Goal: Task Accomplishment & Management: Complete application form

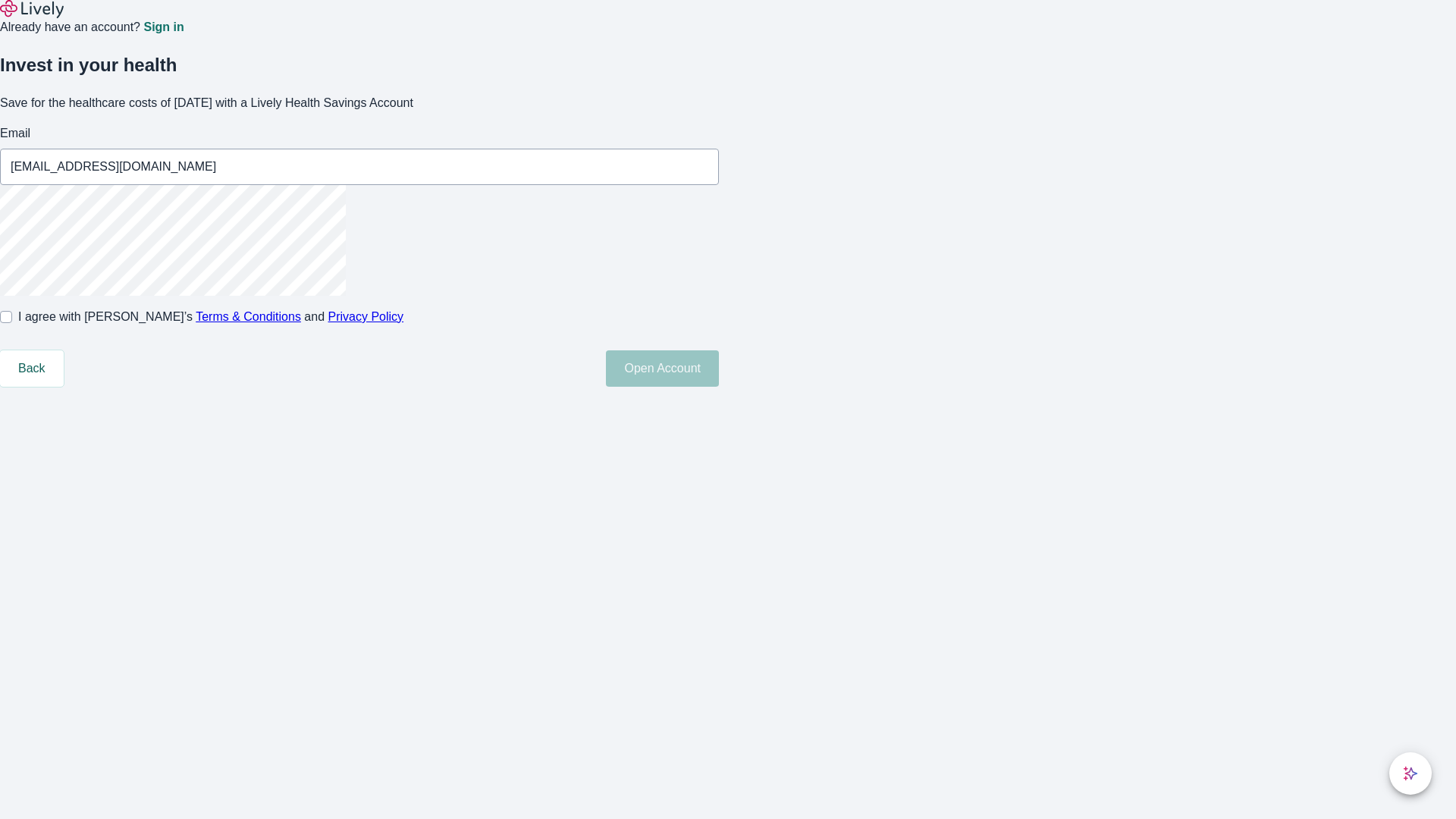
click at [12, 323] on input "I agree with Lively’s Terms & Conditions and Privacy Policy" at bounding box center [6, 317] width 12 height 12
checkbox input "true"
click at [719, 387] on button "Open Account" at bounding box center [662, 369] width 113 height 37
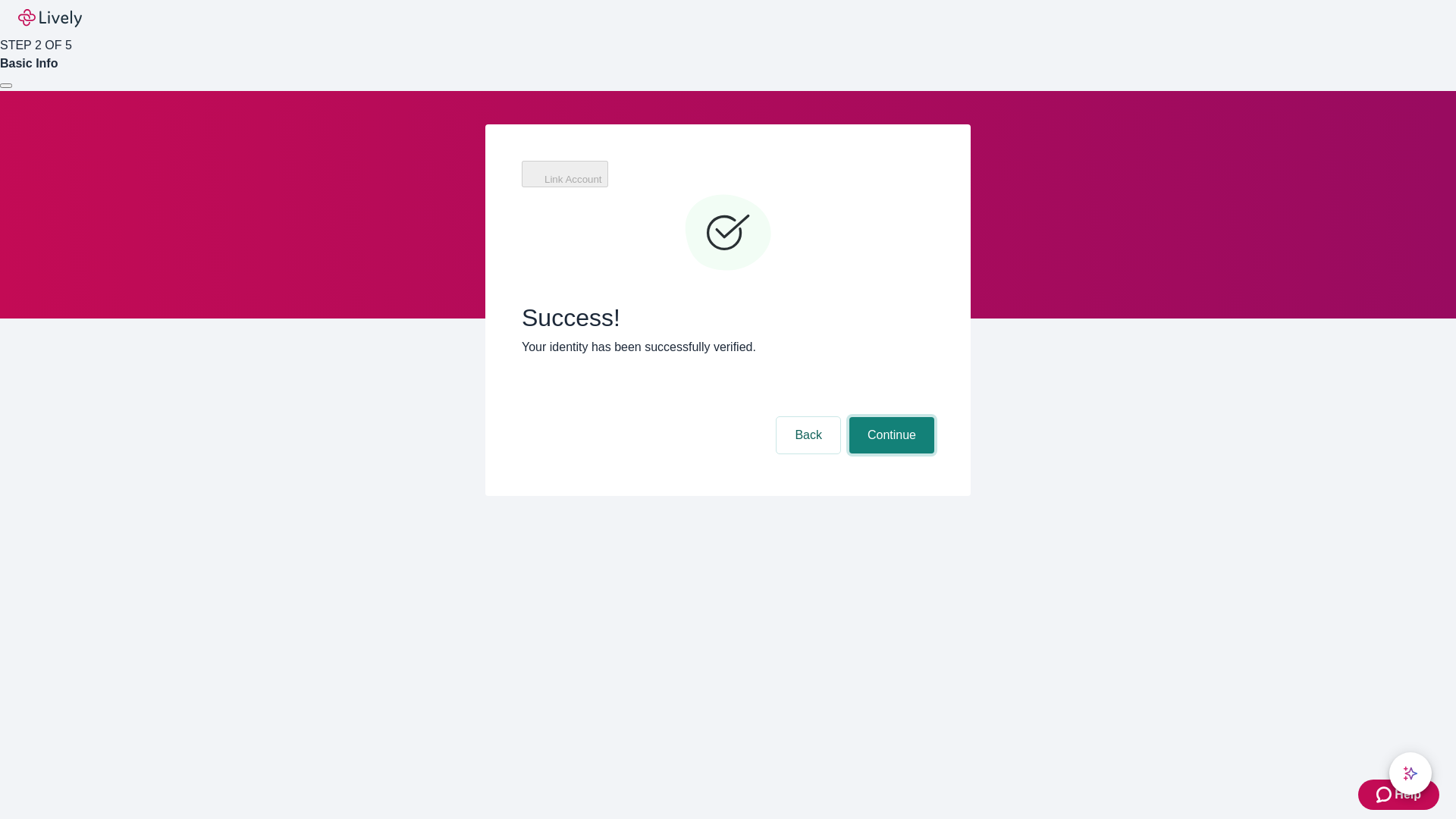
click at [889, 417] on button "Continue" at bounding box center [892, 436] width 85 height 37
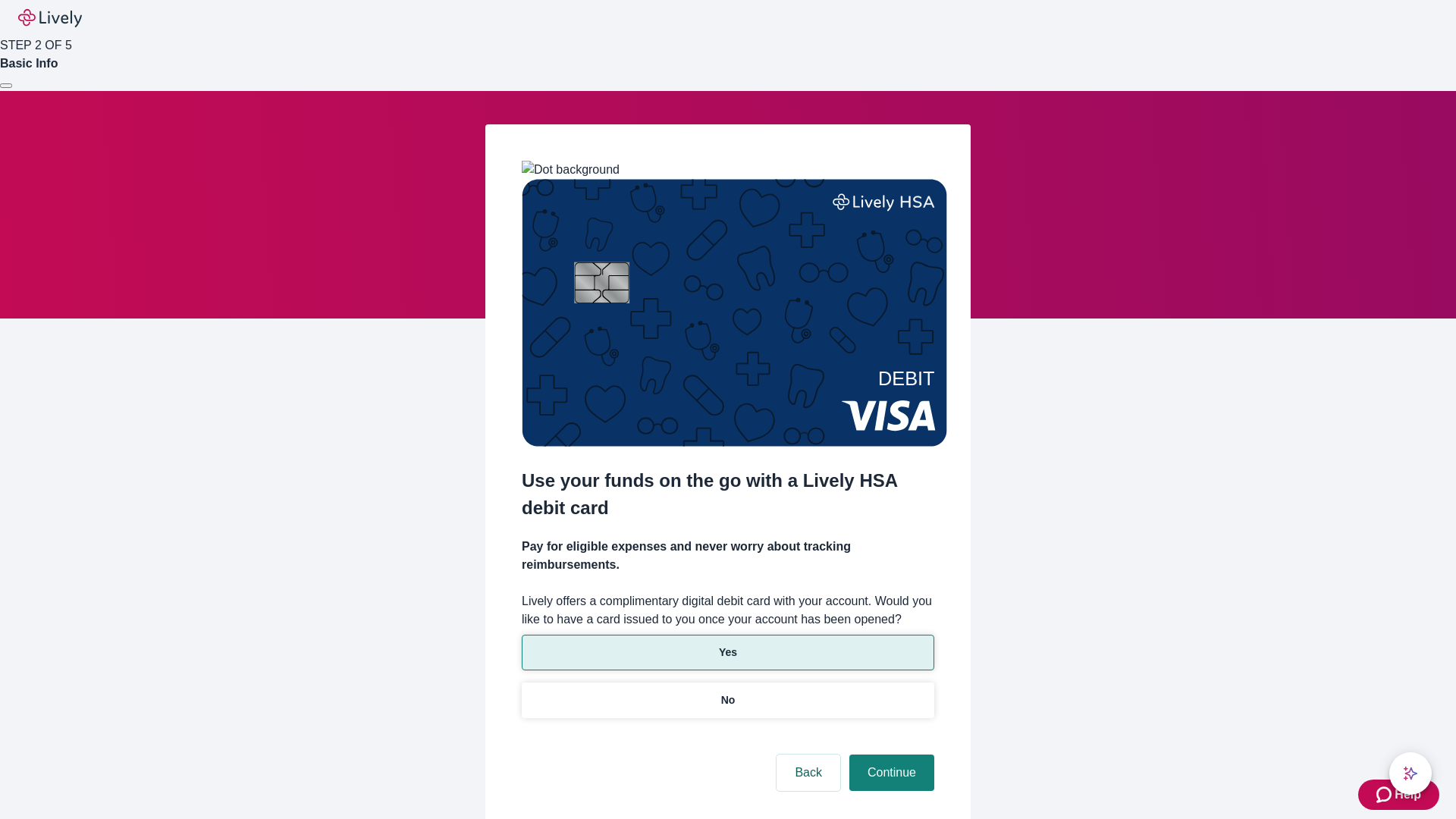
click at [728, 645] on p "Yes" at bounding box center [728, 653] width 18 height 16
click at [889, 755] on button "Continue" at bounding box center [892, 773] width 85 height 37
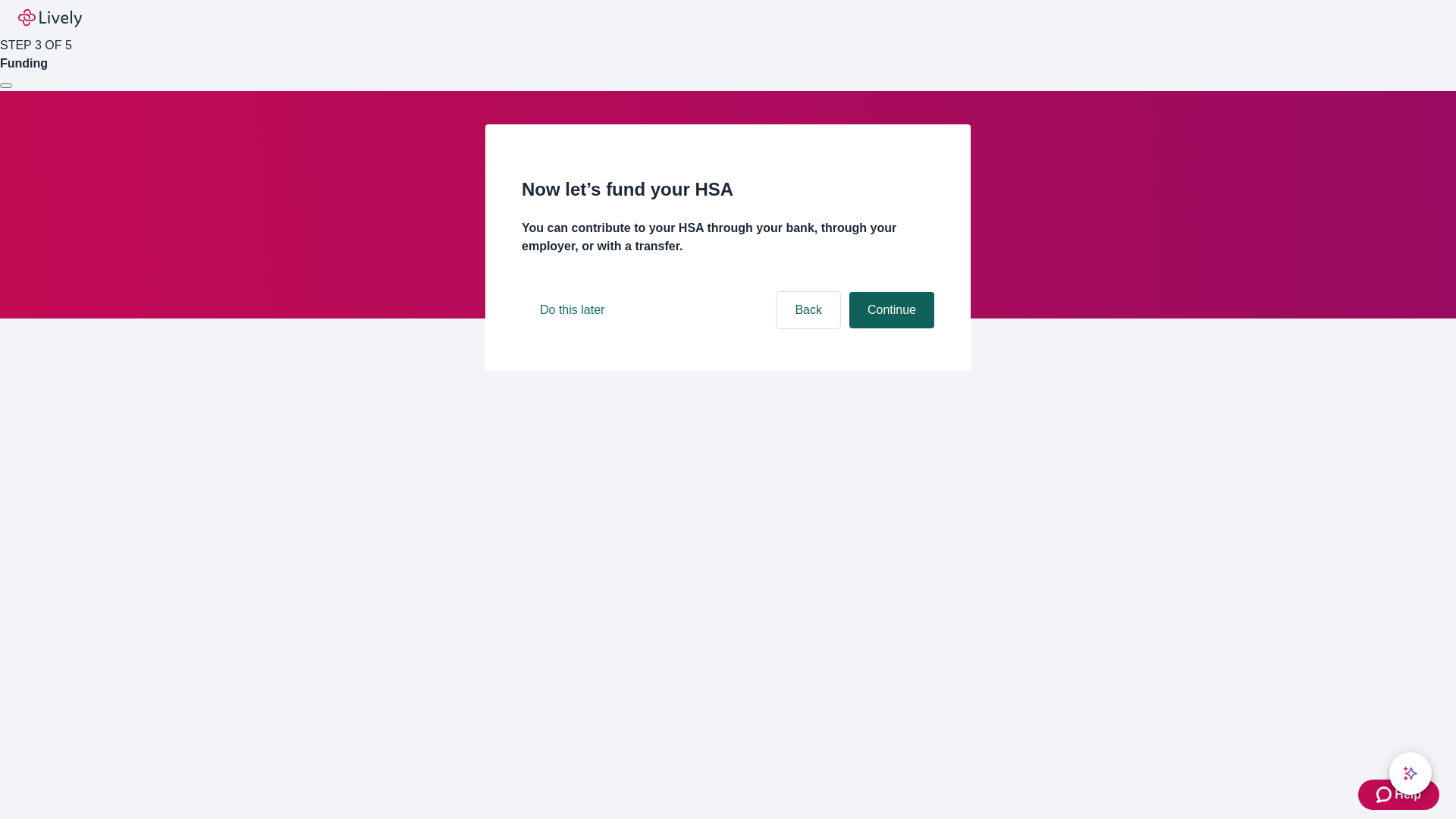
click at [889, 329] on button "Continue" at bounding box center [892, 310] width 85 height 37
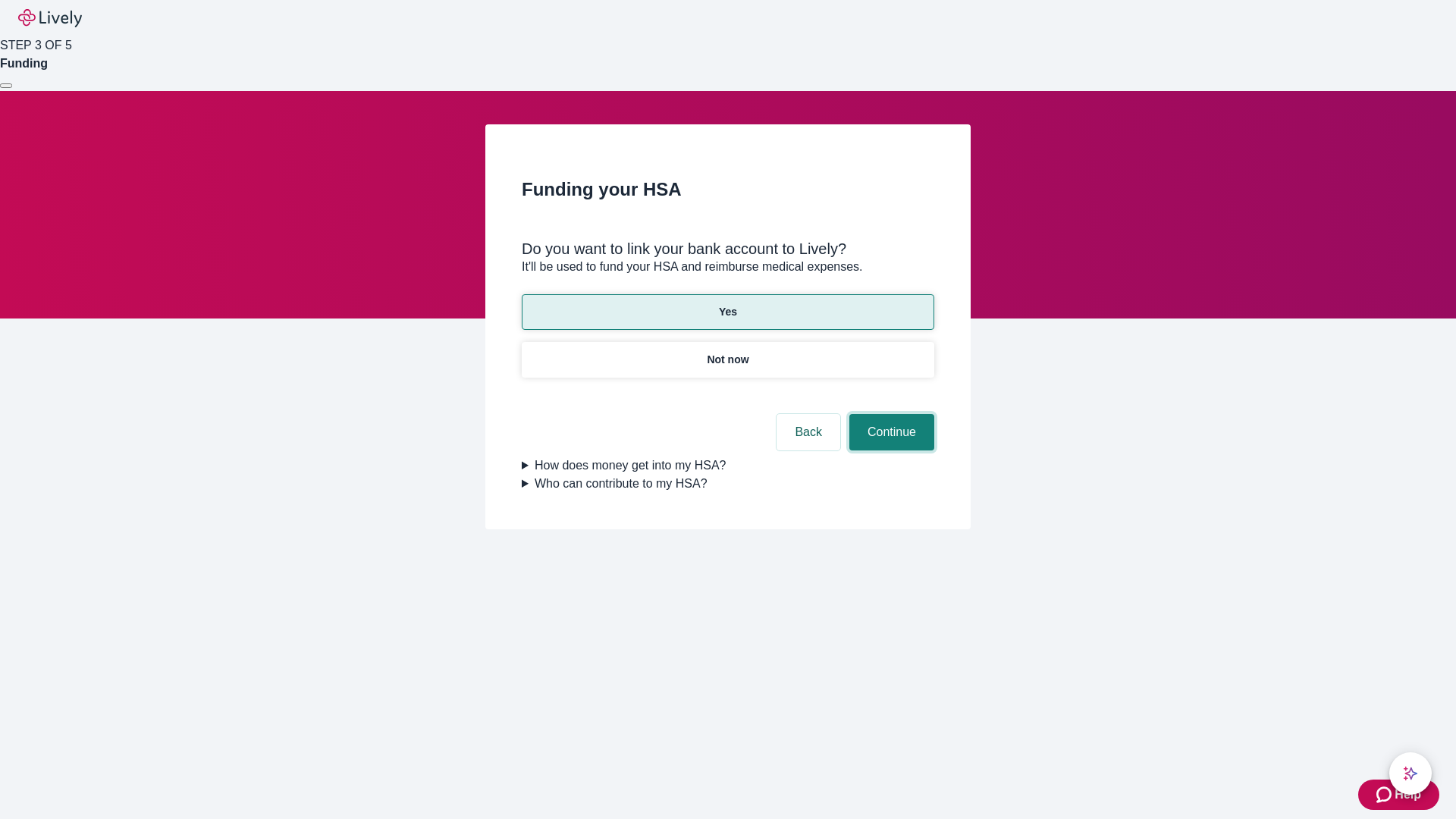
click at [889, 414] on button "Continue" at bounding box center [892, 432] width 85 height 37
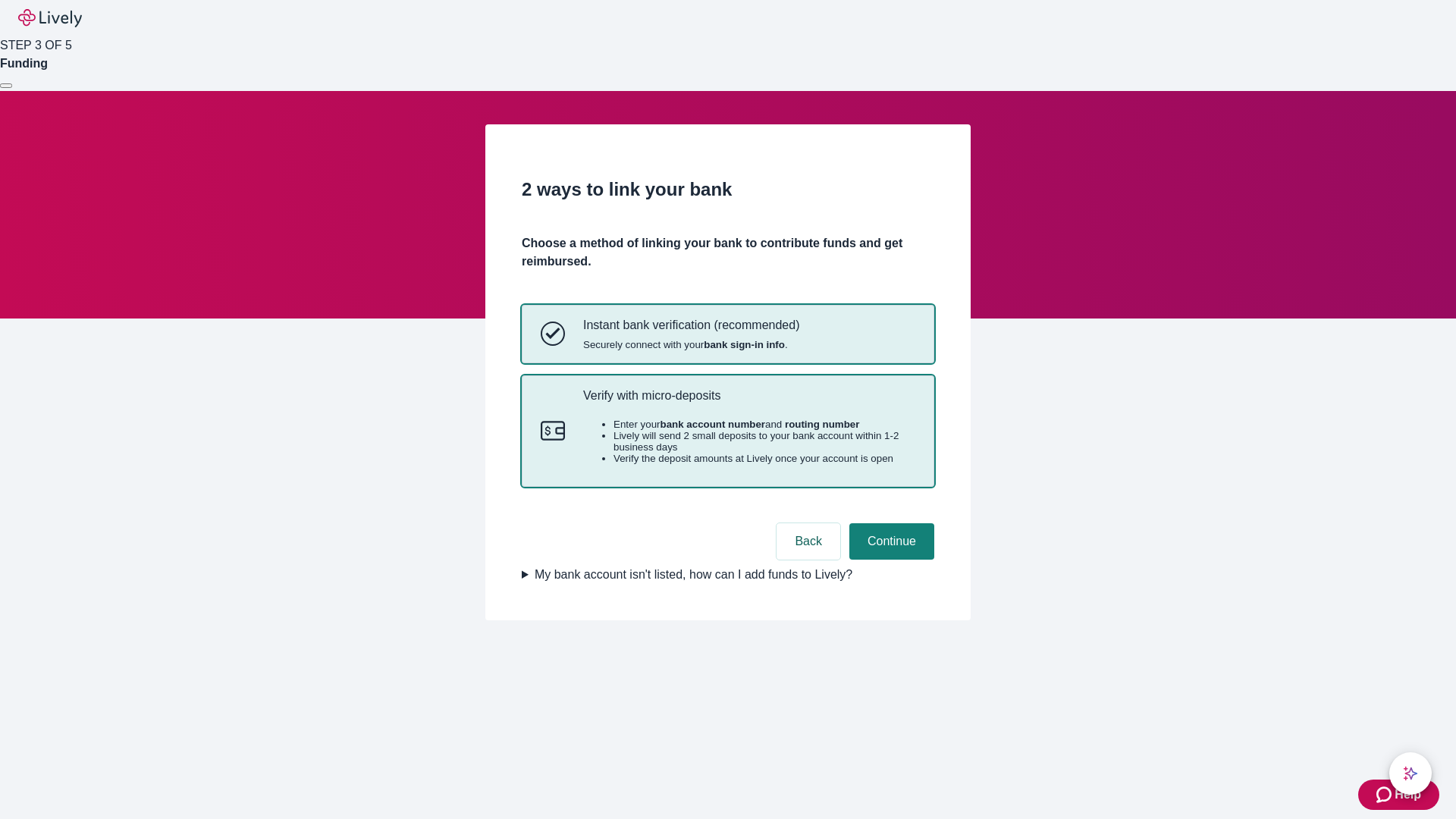
click at [748, 403] on p "Verify with micro-deposits" at bounding box center [749, 396] width 332 height 15
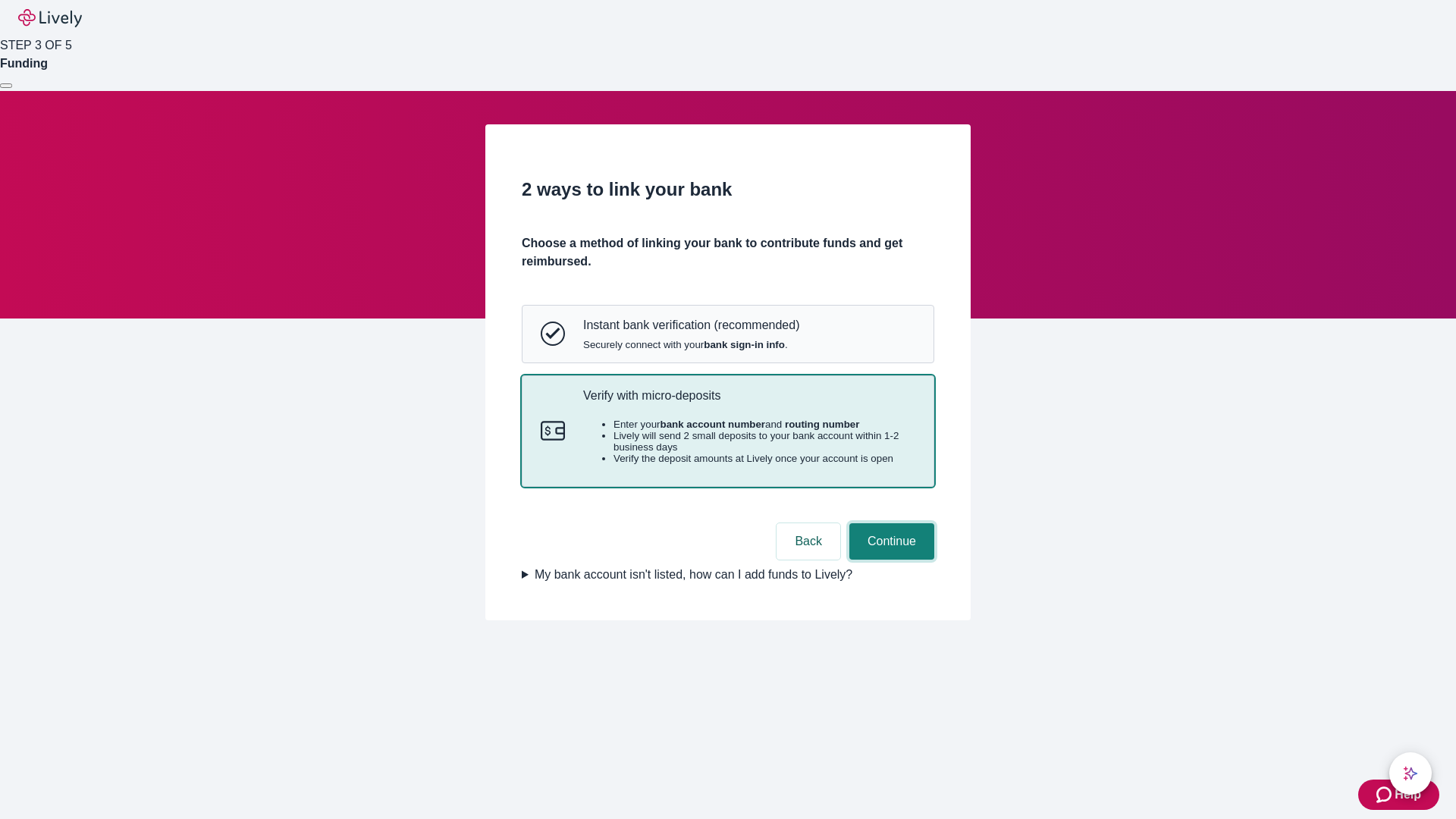
click at [889, 560] on button "Continue" at bounding box center [892, 542] width 85 height 37
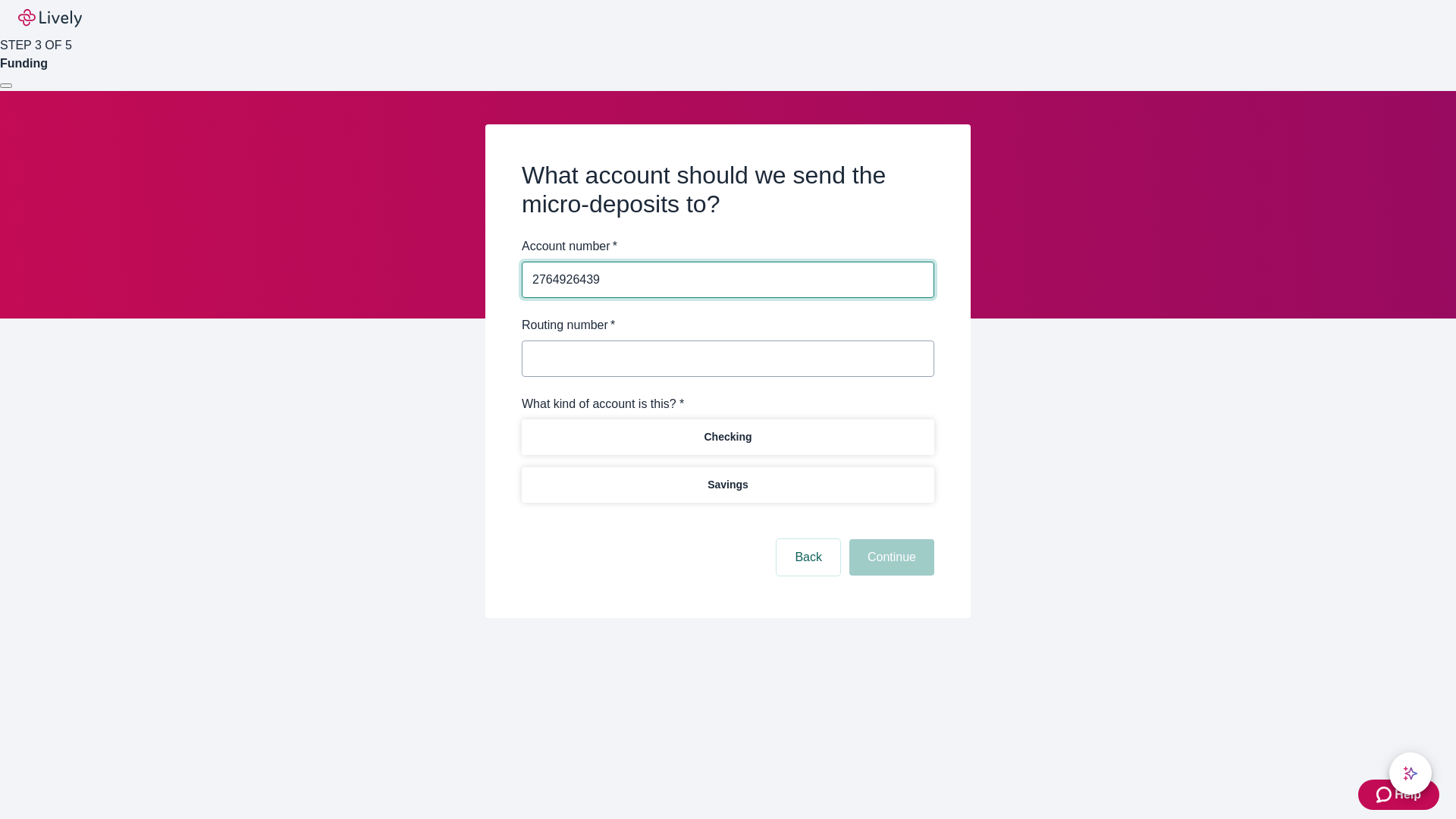
type input "2764926439"
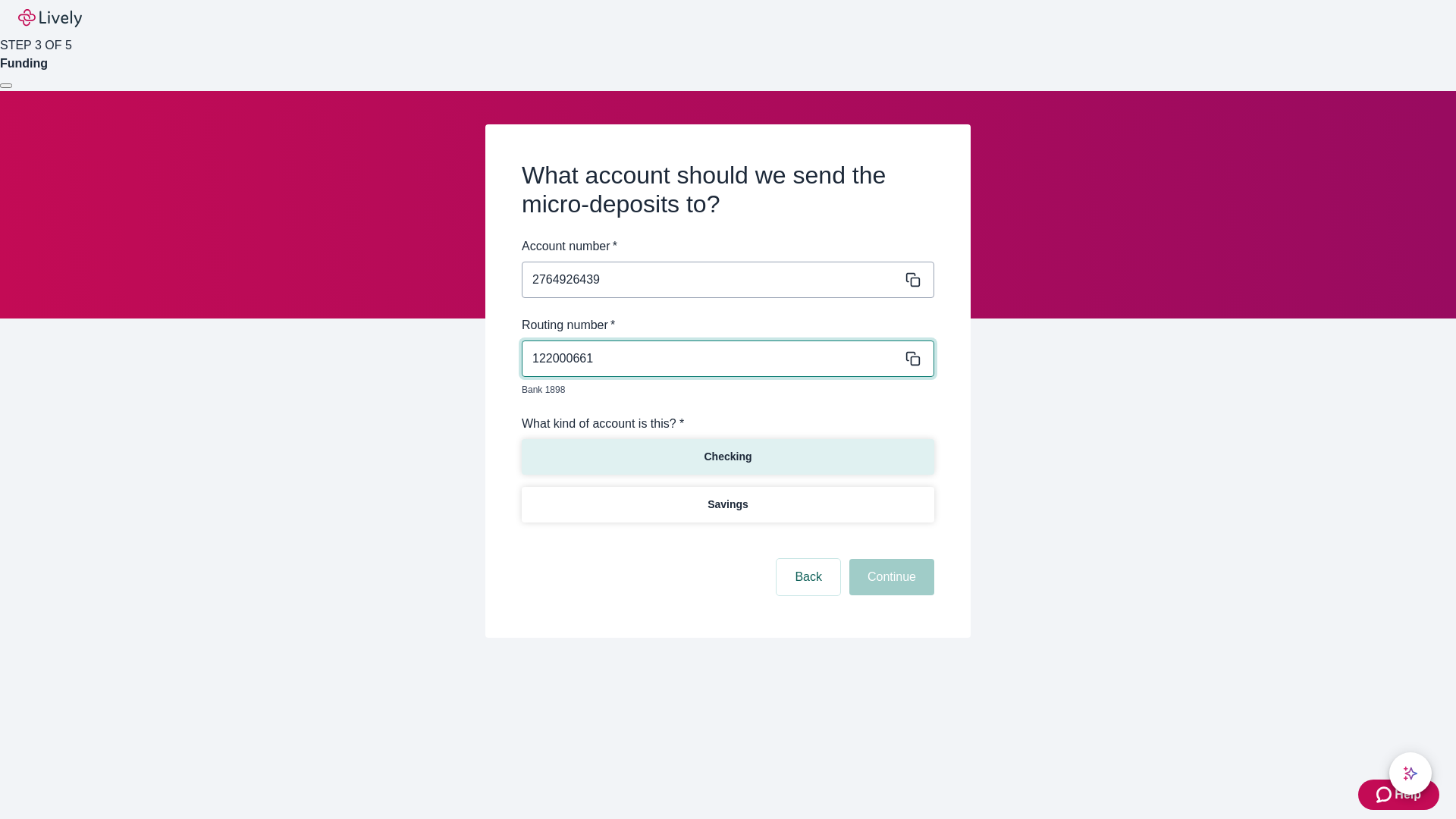
type input "122000661"
click at [728, 449] on p "Checking" at bounding box center [728, 457] width 48 height 16
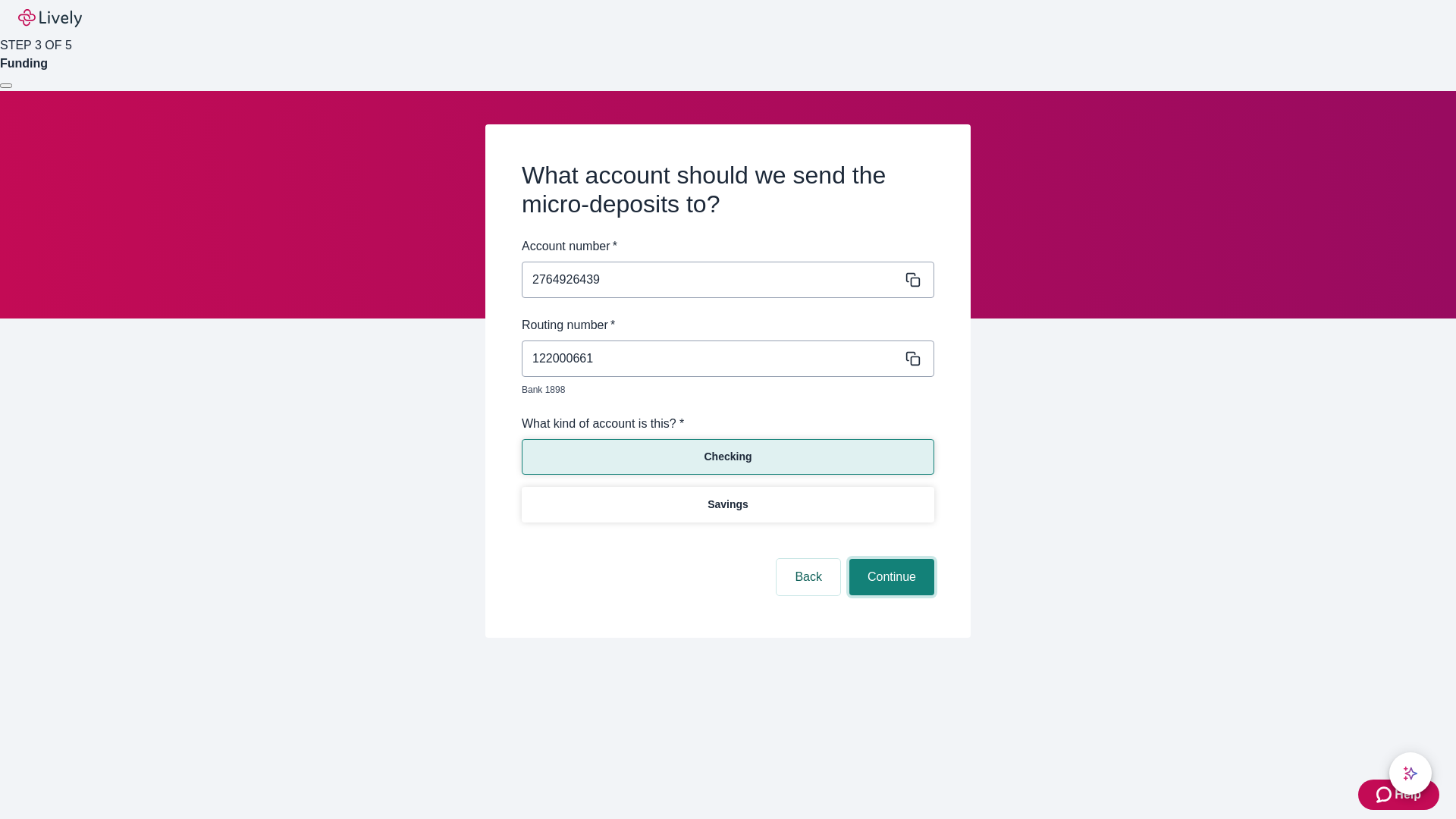
click at [889, 560] on button "Continue" at bounding box center [892, 577] width 85 height 37
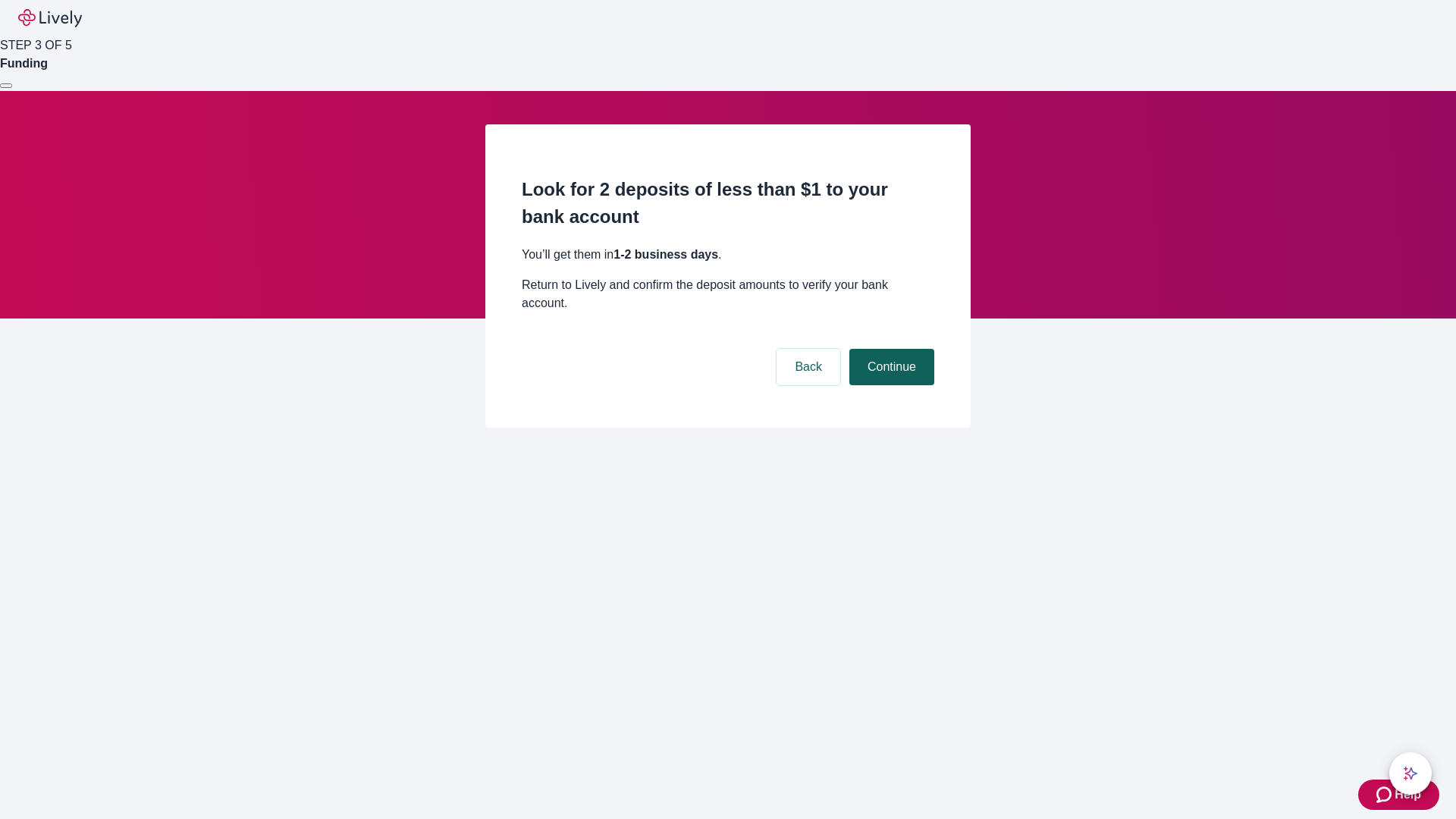
click at [889, 349] on button "Continue" at bounding box center [892, 367] width 85 height 37
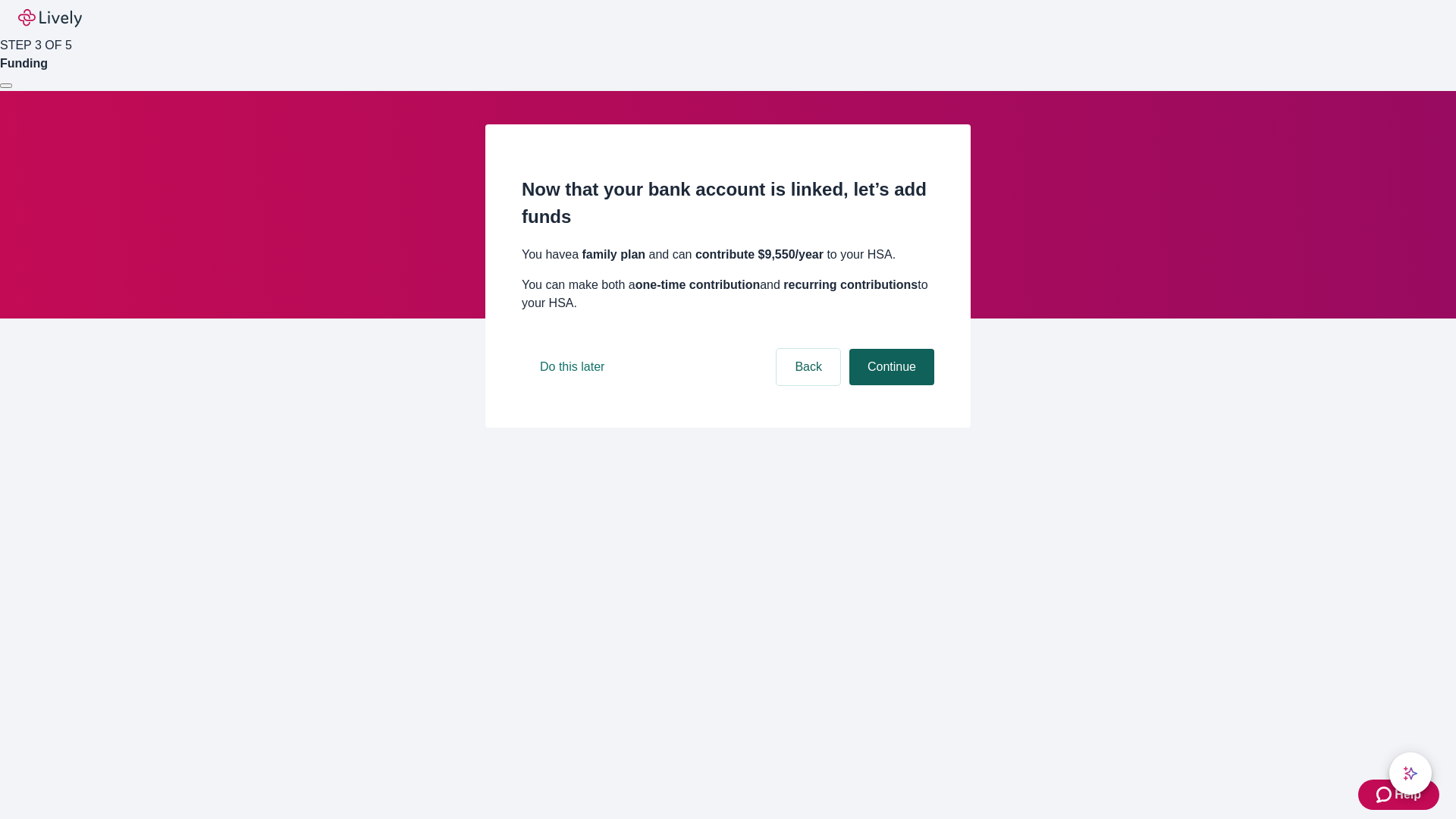
click at [889, 385] on button "Continue" at bounding box center [892, 367] width 85 height 37
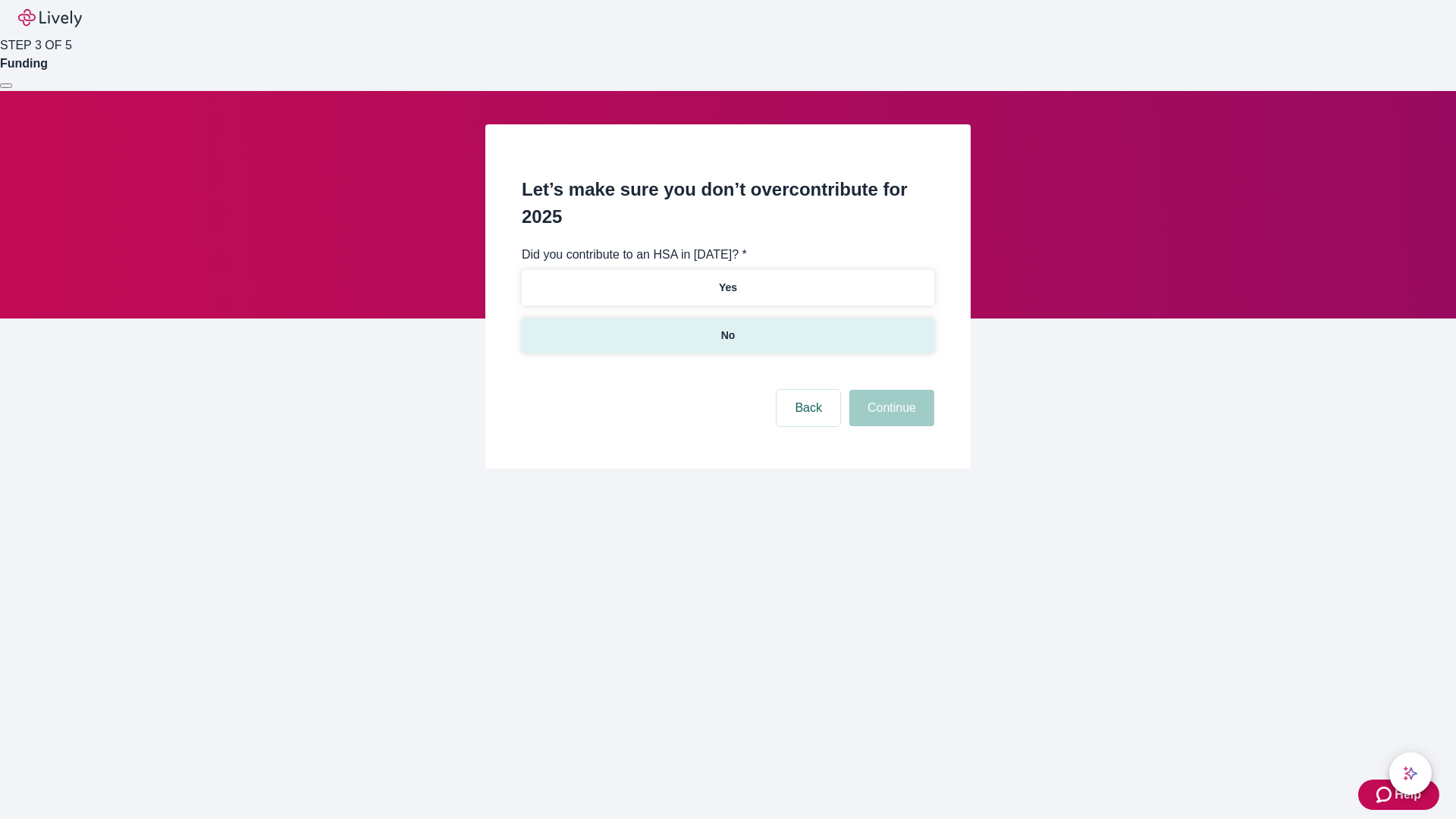
click at [728, 328] on p "No" at bounding box center [728, 336] width 15 height 16
click at [889, 390] on button "Continue" at bounding box center [892, 408] width 85 height 37
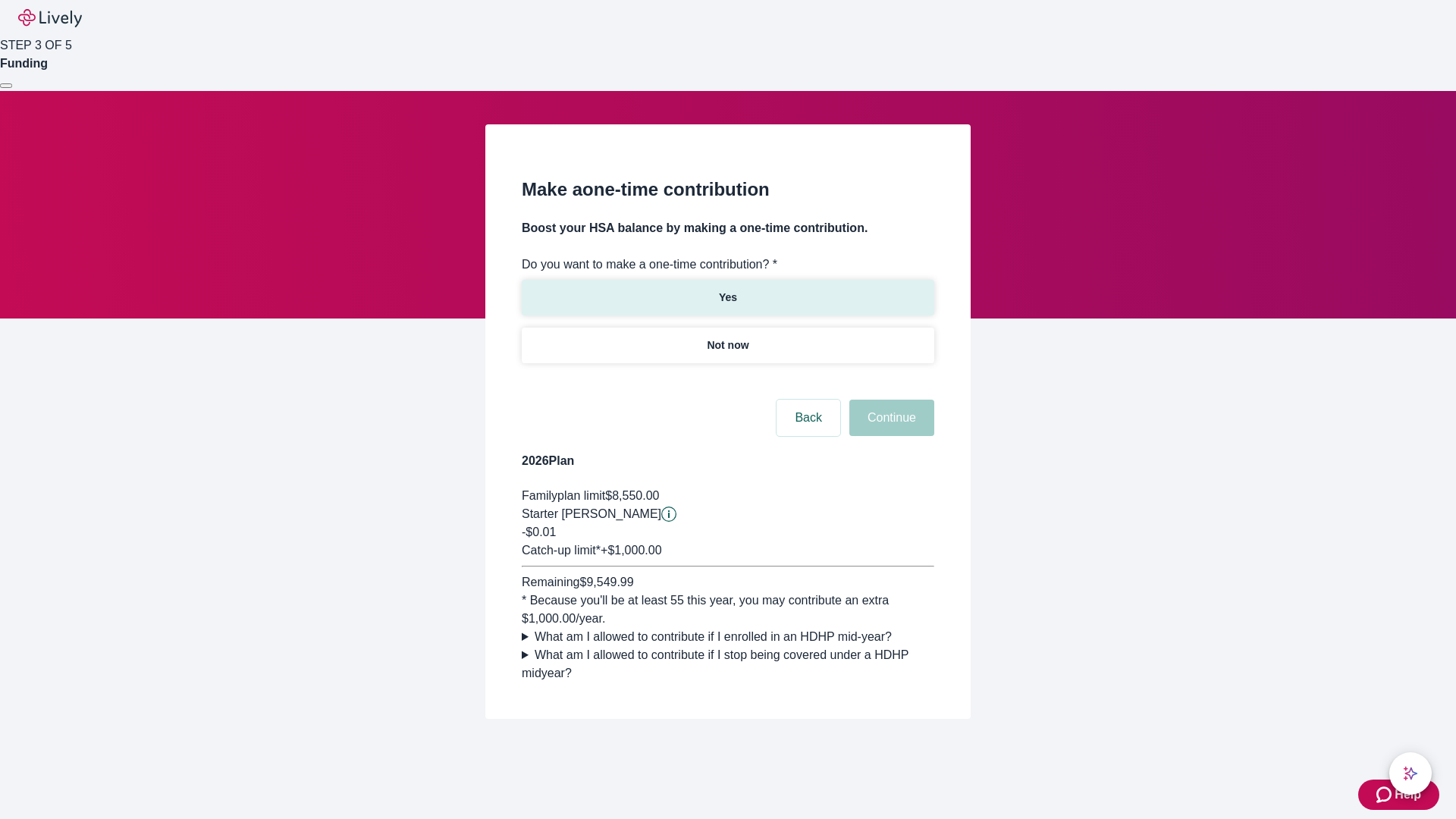
click at [728, 290] on p "Yes" at bounding box center [728, 297] width 18 height 16
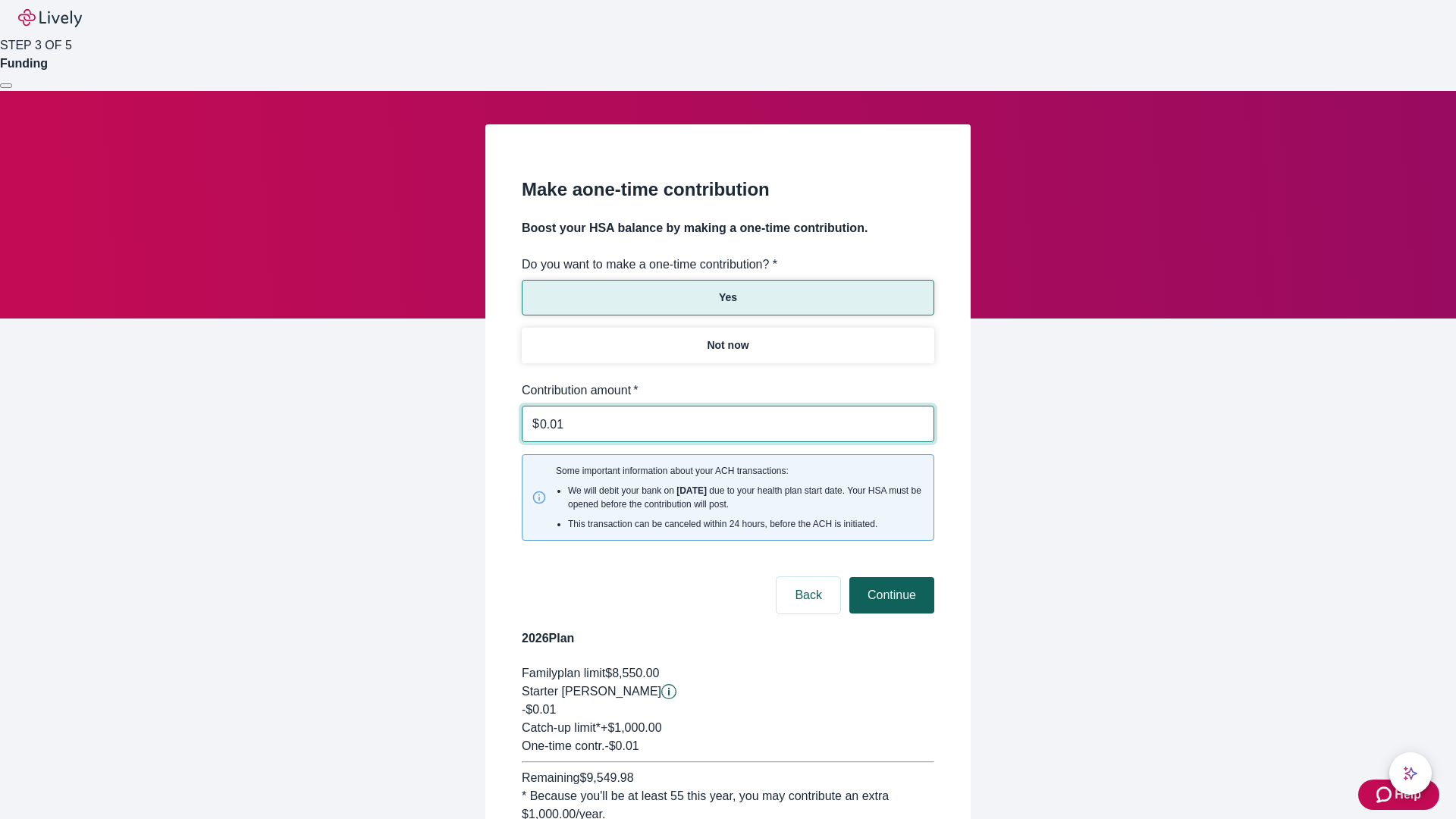
type input "0.01"
click at [889, 577] on button "Continue" at bounding box center [892, 596] width 85 height 37
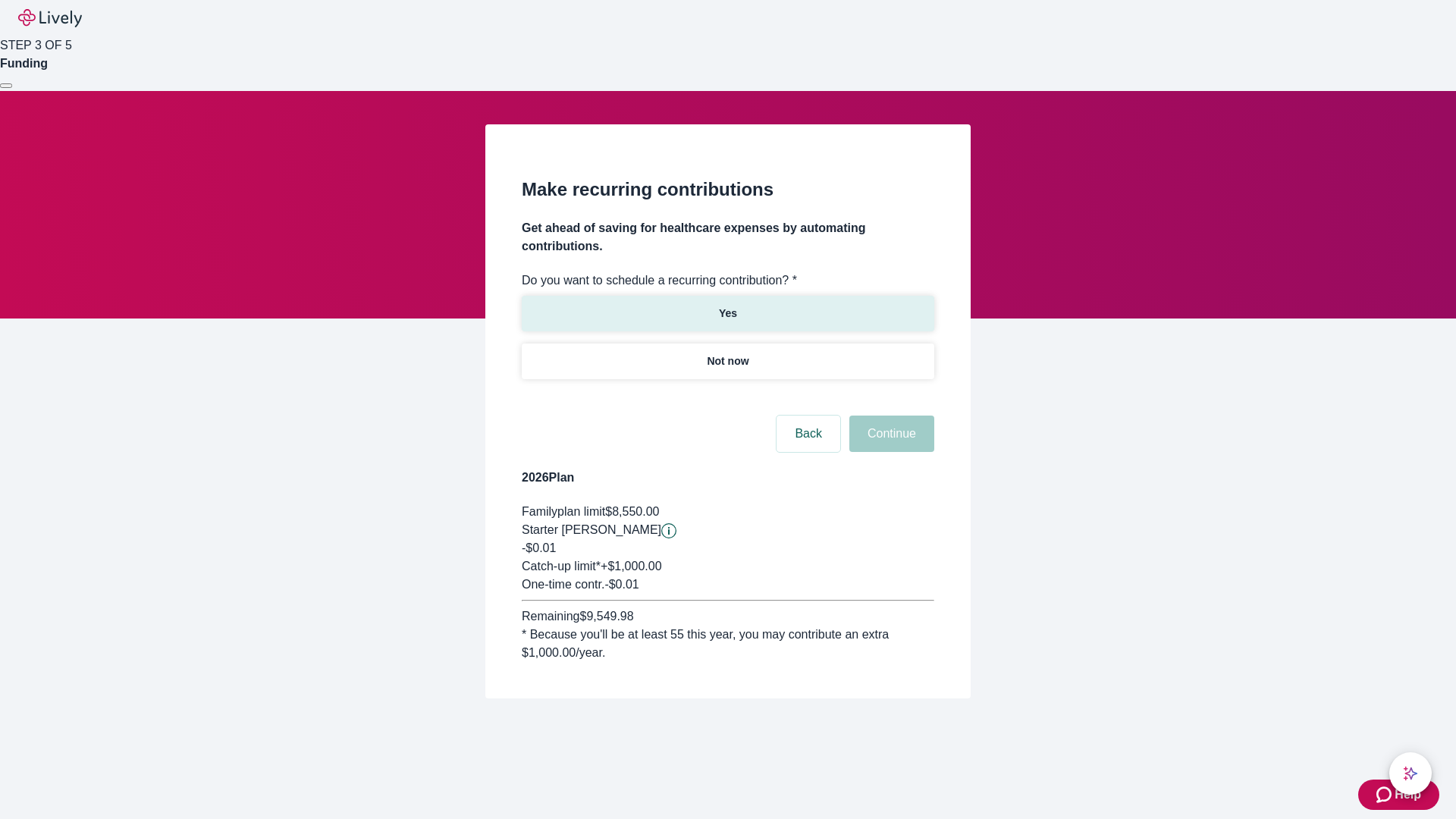
click at [728, 306] on p "Yes" at bounding box center [728, 314] width 18 height 16
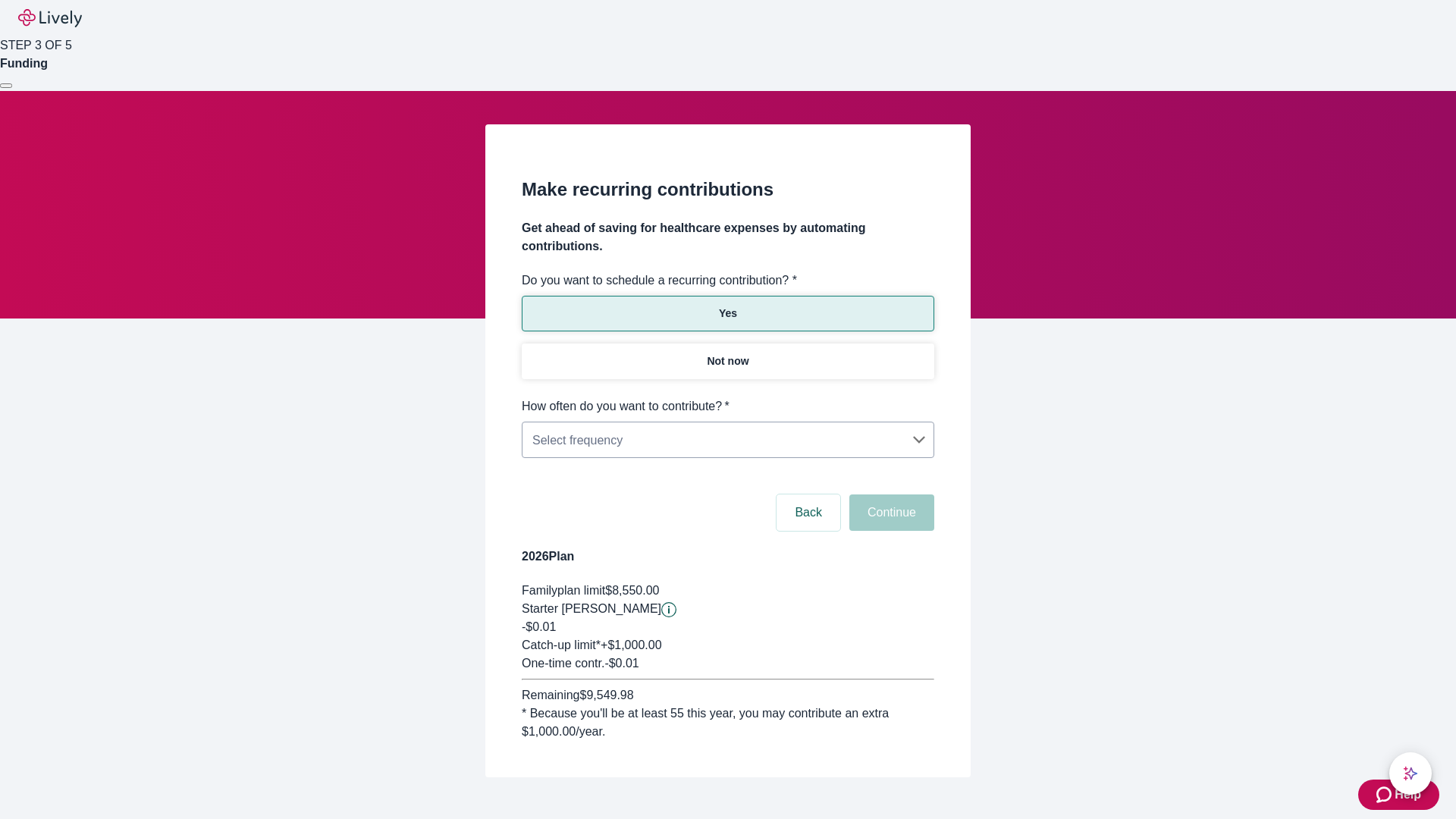
click at [728, 397] on body "Help STEP 3 OF 5 Funding Make recurring contributions Get ahead of saving for h…" at bounding box center [728, 425] width 1456 height 850
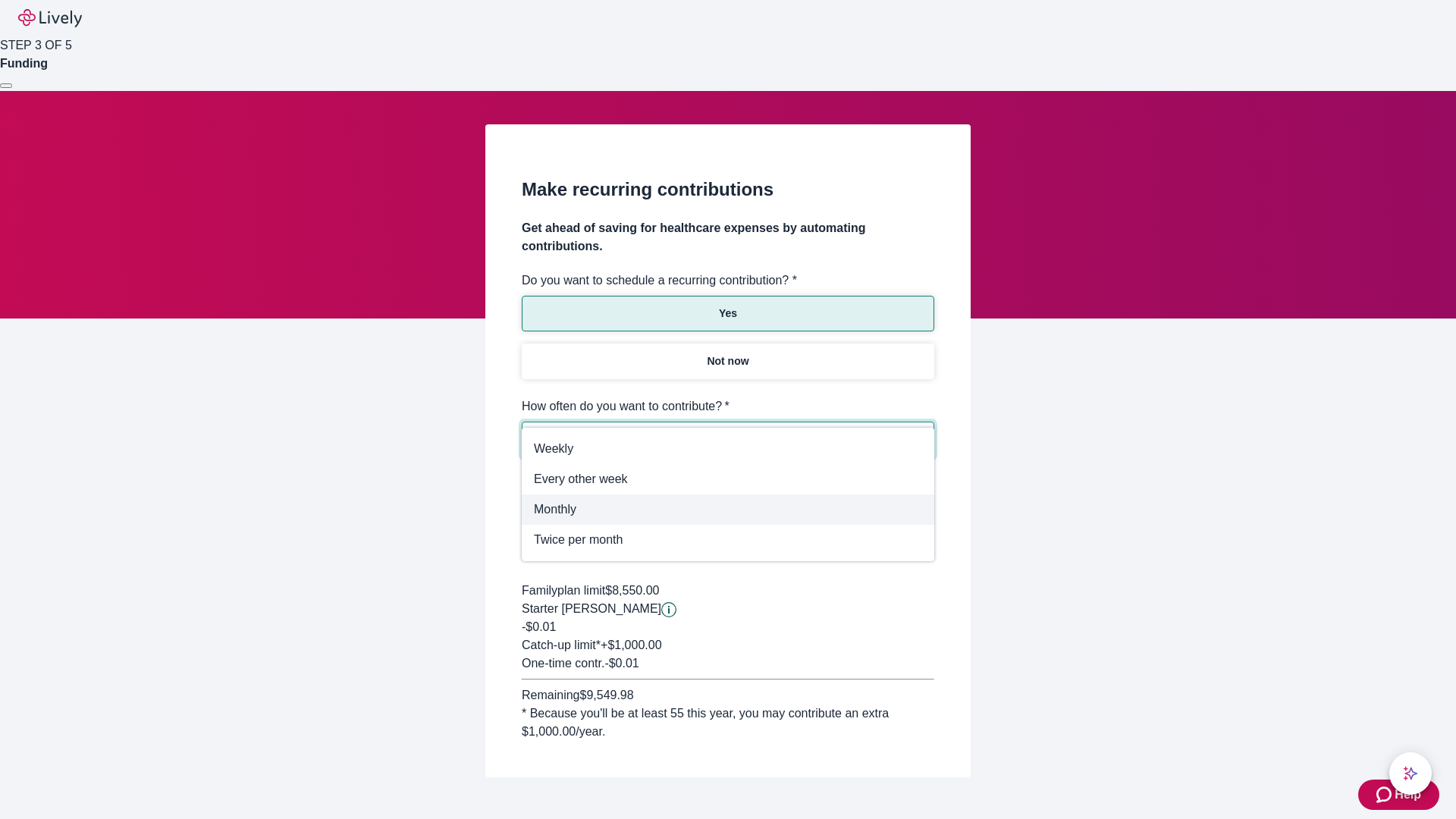
click at [728, 509] on span "Monthly" at bounding box center [728, 509] width 389 height 18
type input "Monthly"
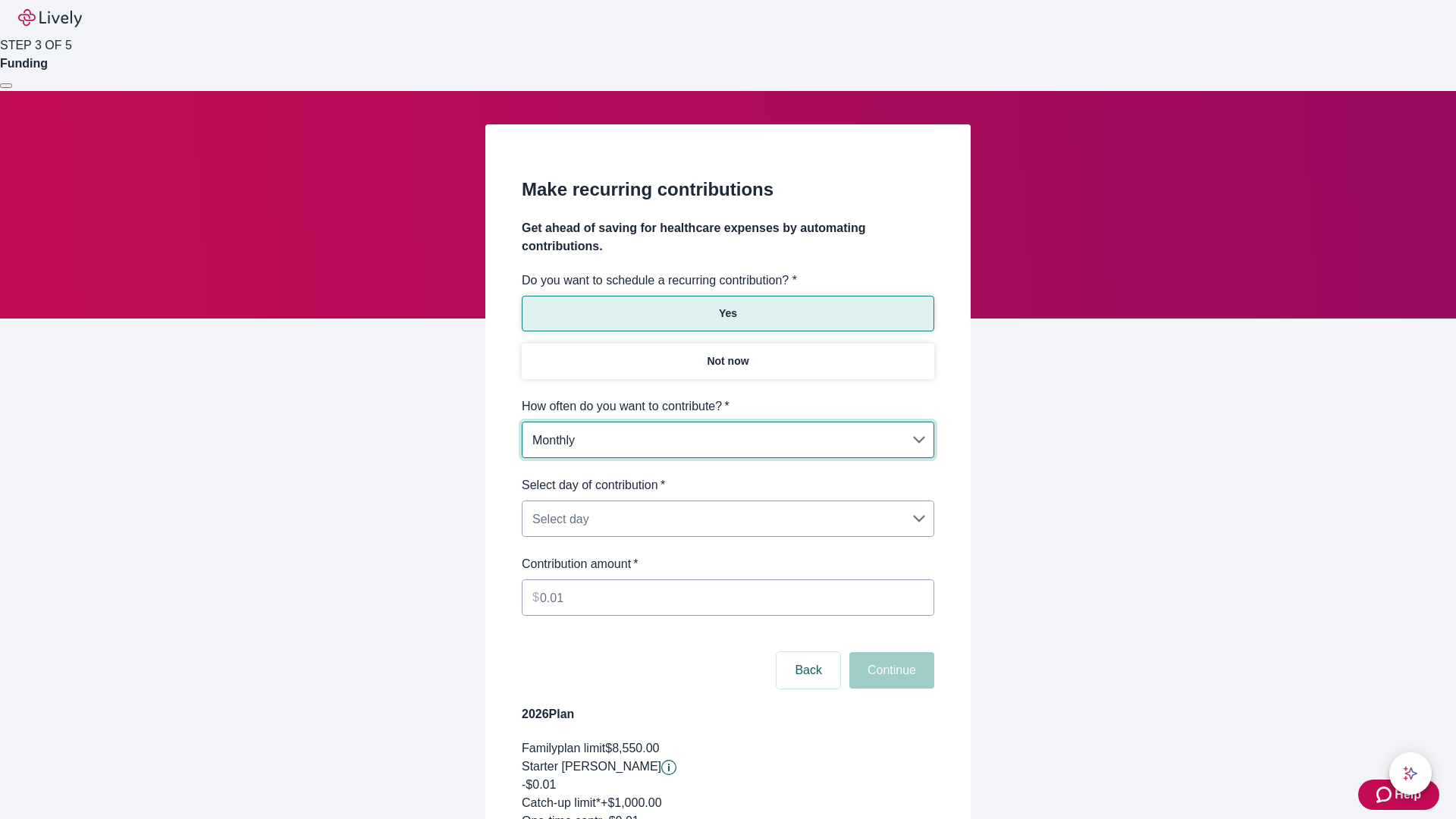
click at [728, 476] on body "Help STEP 3 OF 5 Funding Make recurring contributions Get ahead of saving for h…" at bounding box center [728, 504] width 1456 height 1009
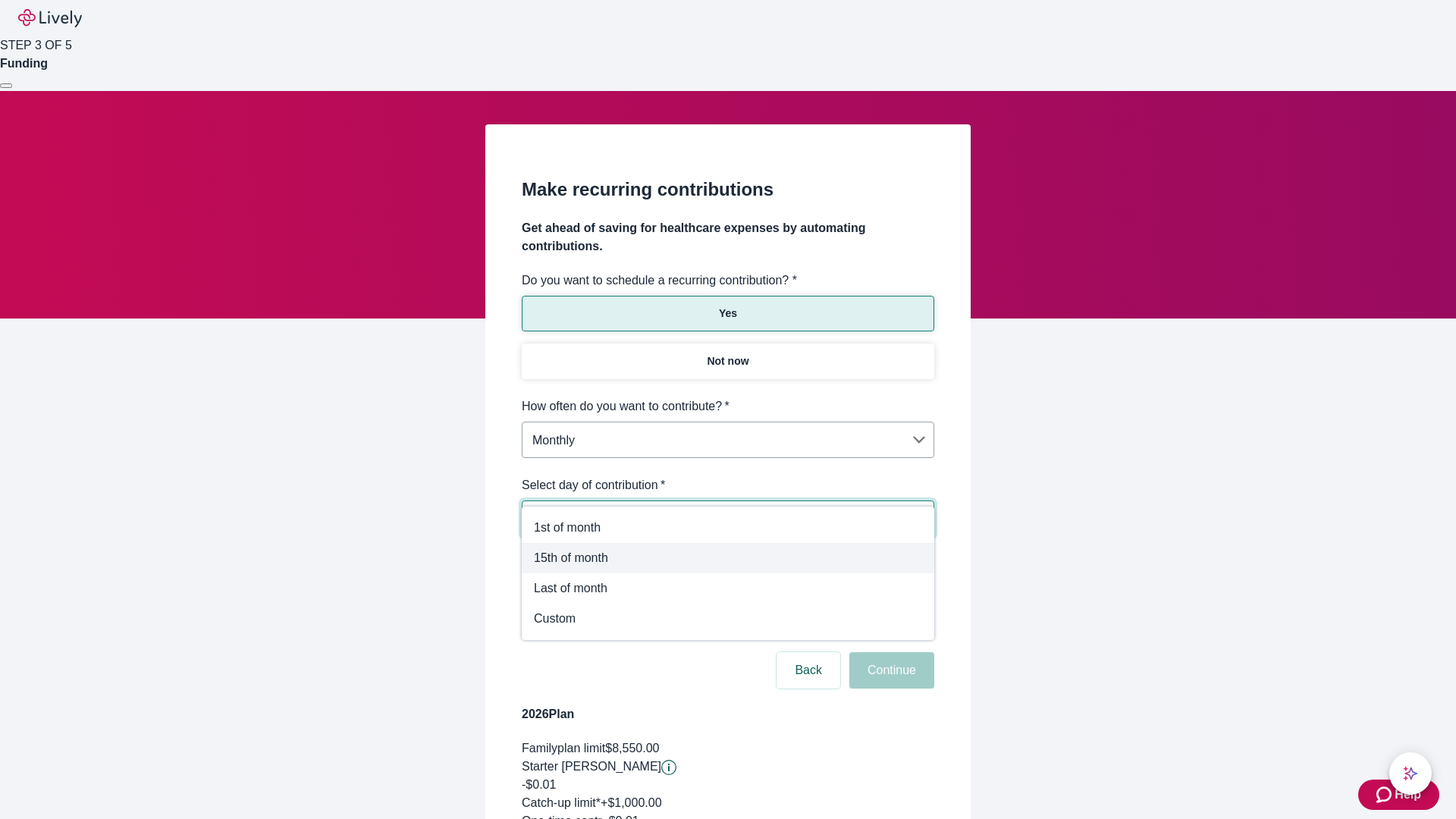
click at [728, 558] on span "15th of month" at bounding box center [728, 558] width 389 height 18
type input "Monthly15th"
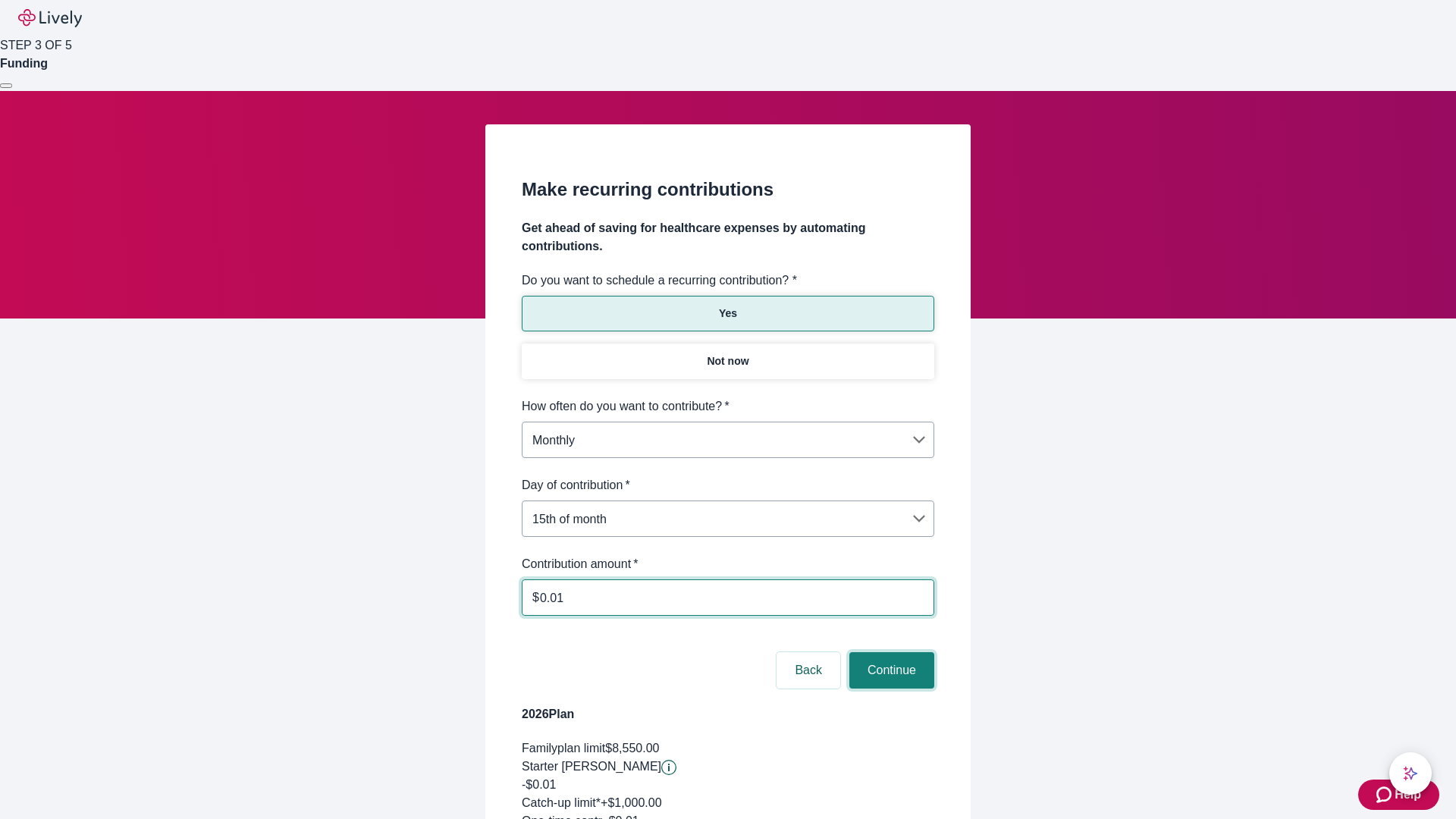
click at [889, 652] on button "Continue" at bounding box center [892, 670] width 85 height 37
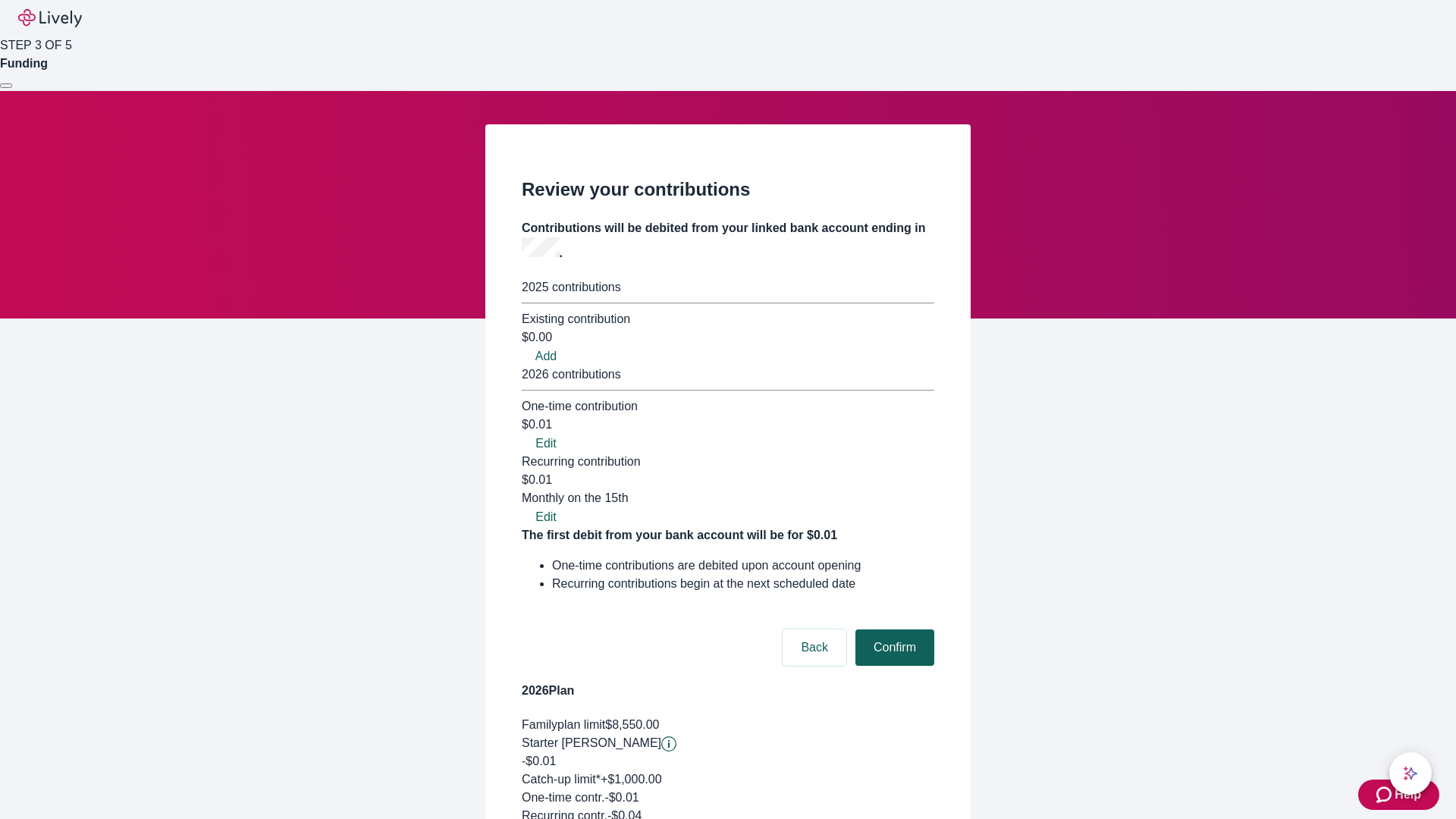
click at [893, 629] on button "Confirm" at bounding box center [894, 648] width 79 height 37
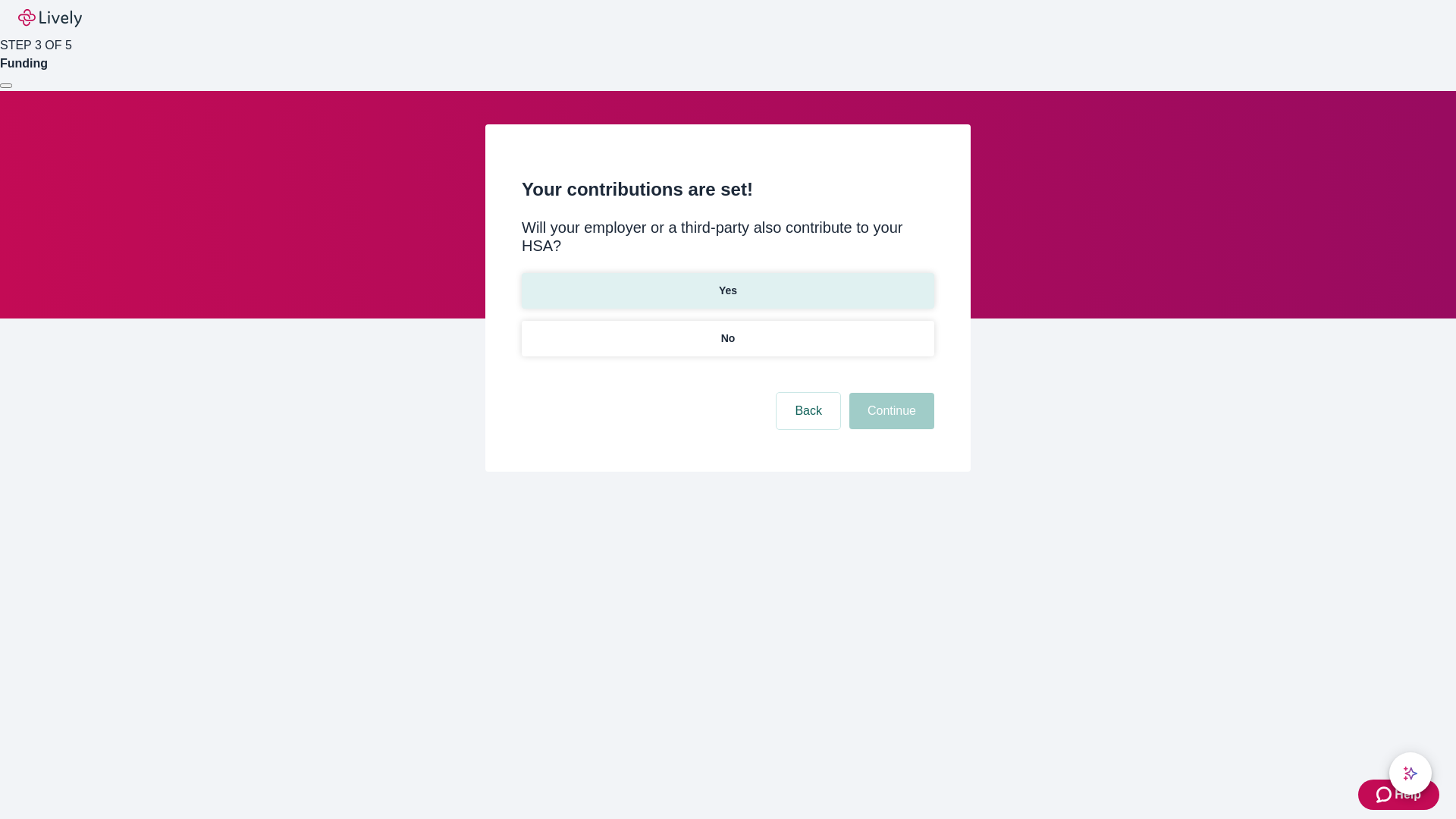
click at [728, 283] on p "Yes" at bounding box center [728, 290] width 18 height 16
click at [889, 393] on button "Continue" at bounding box center [892, 411] width 85 height 37
